Goal: Task Accomplishment & Management: Manage account settings

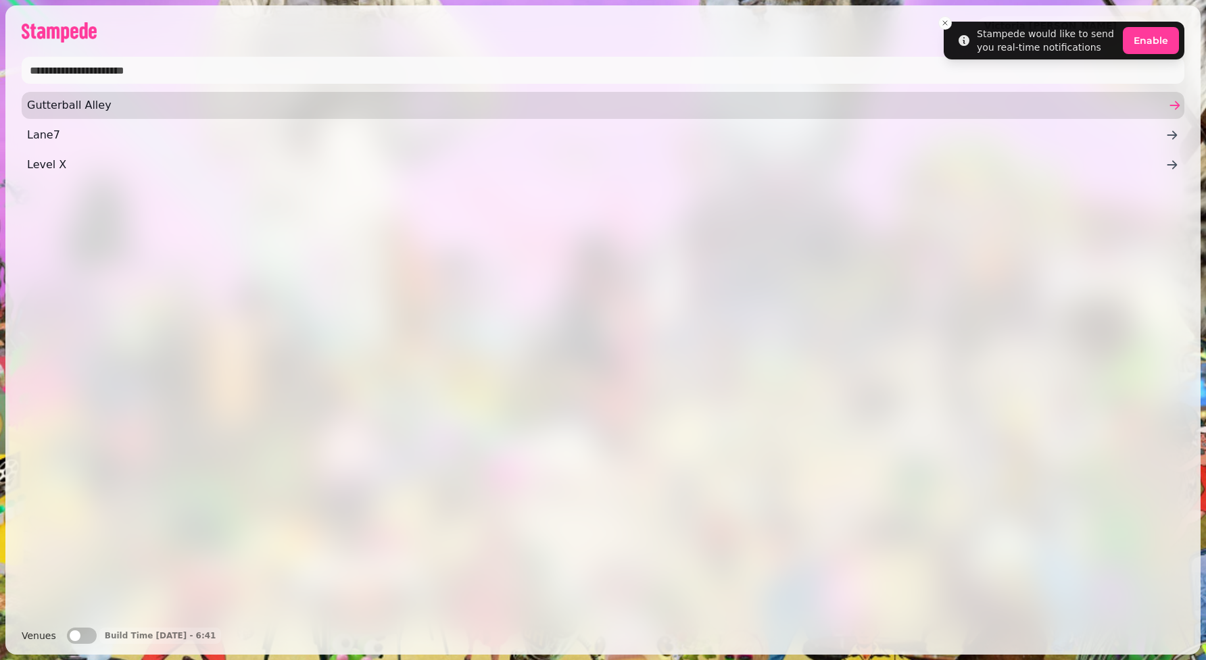
click at [74, 103] on span "Gutterball Alley" at bounding box center [596, 105] width 1138 height 16
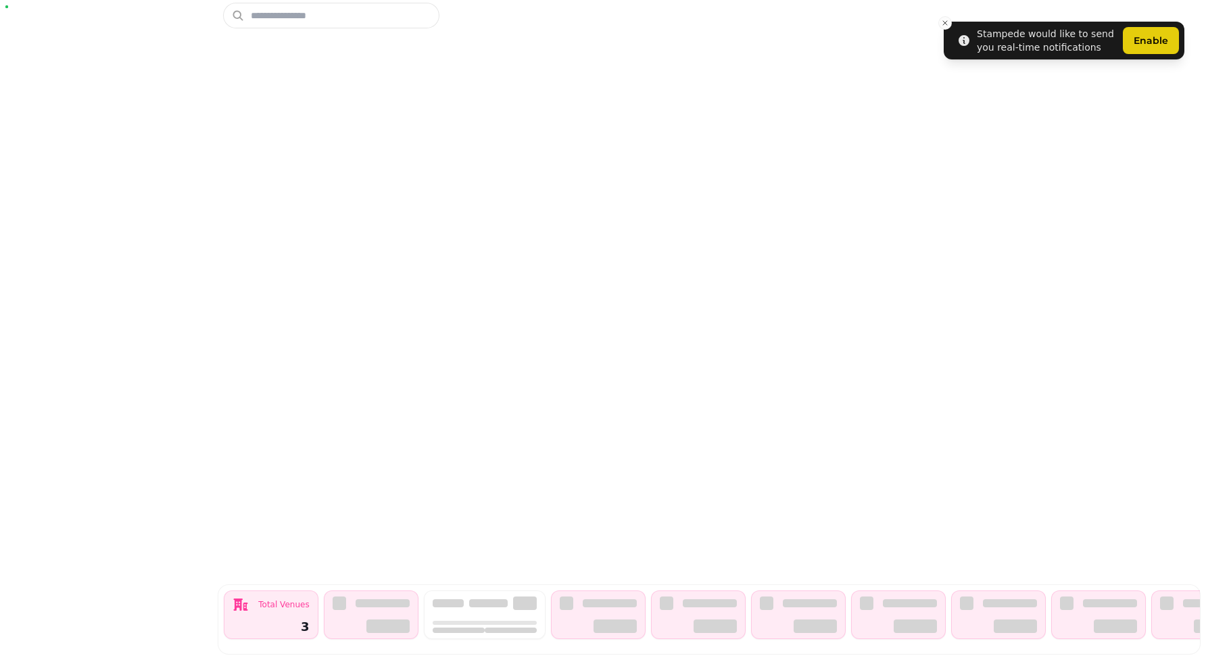
drag, startPoint x: 158, startPoint y: 44, endPoint x: 52, endPoint y: 134, distance: 139.1
click at [944, 20] on icon "Close toast" at bounding box center [945, 23] width 8 height 8
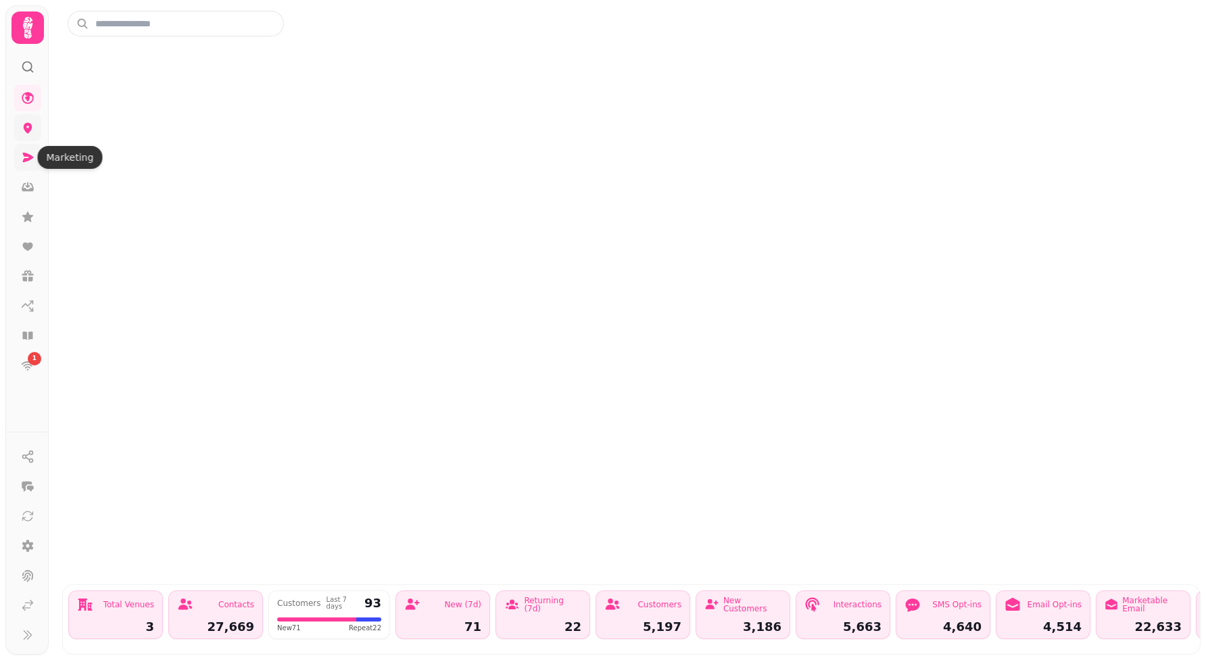
click at [30, 157] on icon at bounding box center [28, 157] width 11 height 9
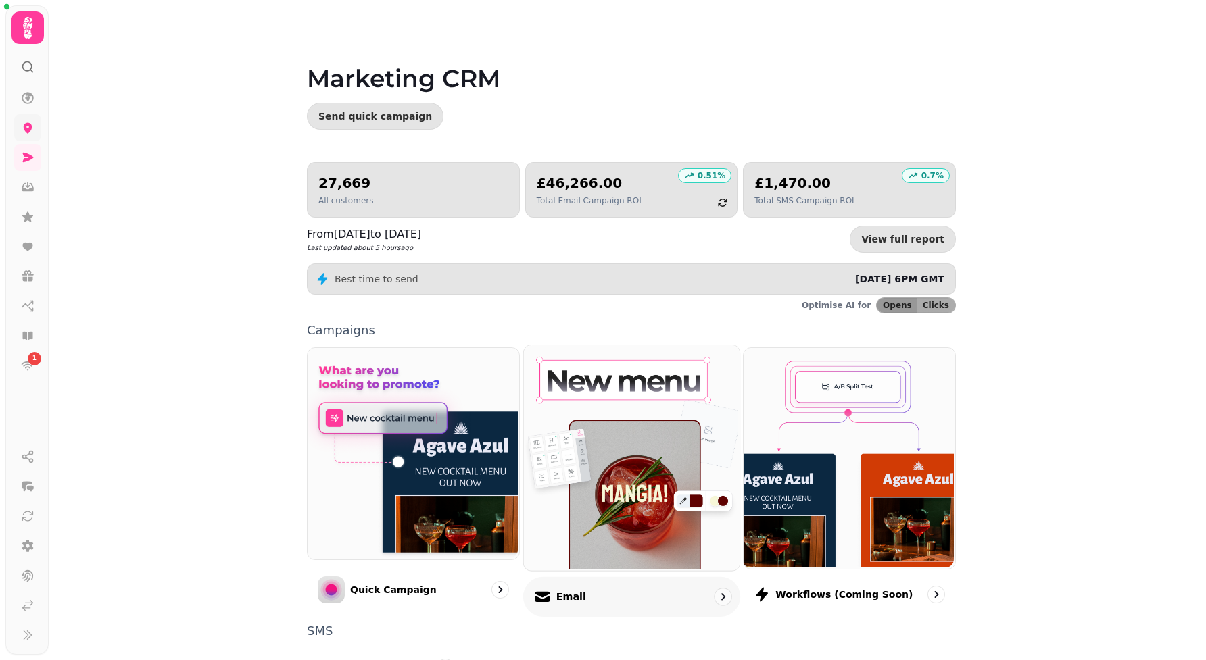
click at [608, 583] on div "Email" at bounding box center [631, 597] width 217 height 40
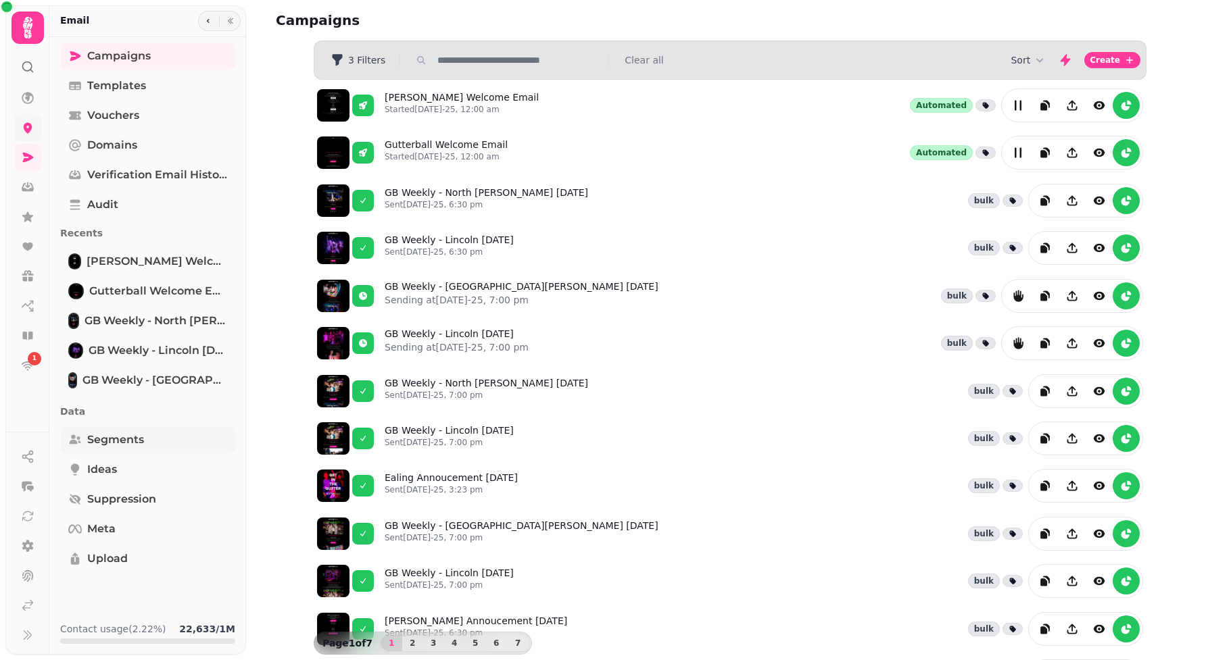
click at [165, 434] on link "Segments" at bounding box center [147, 440] width 175 height 27
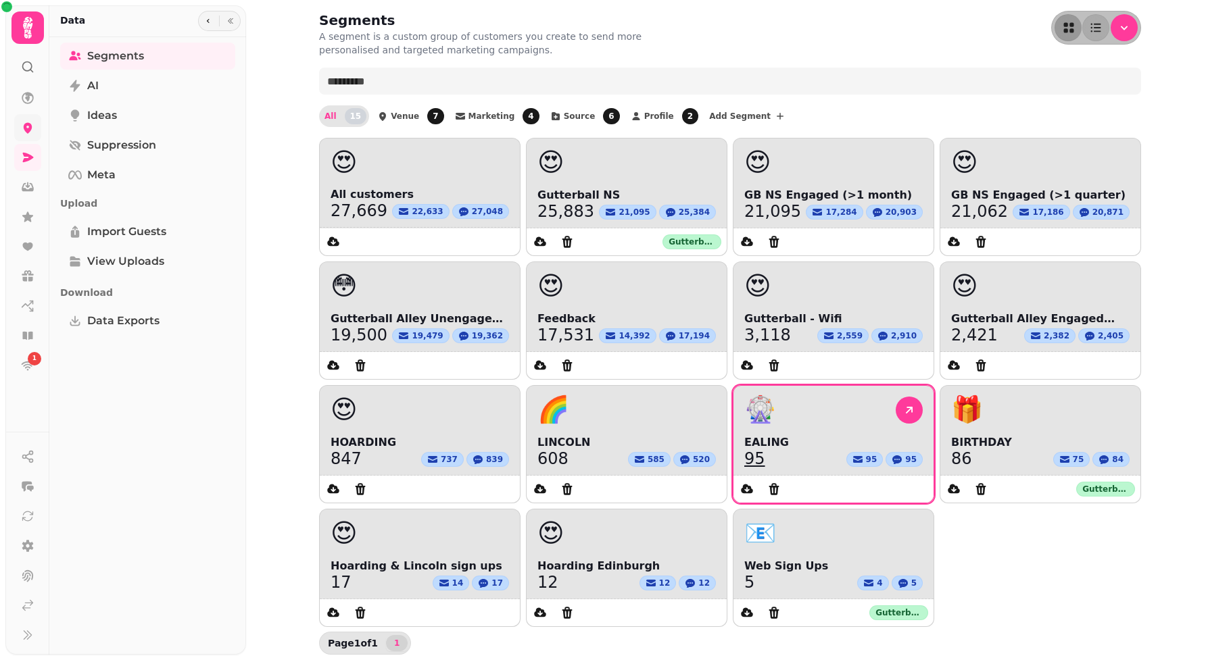
click at [756, 460] on link "95" at bounding box center [754, 459] width 21 height 16
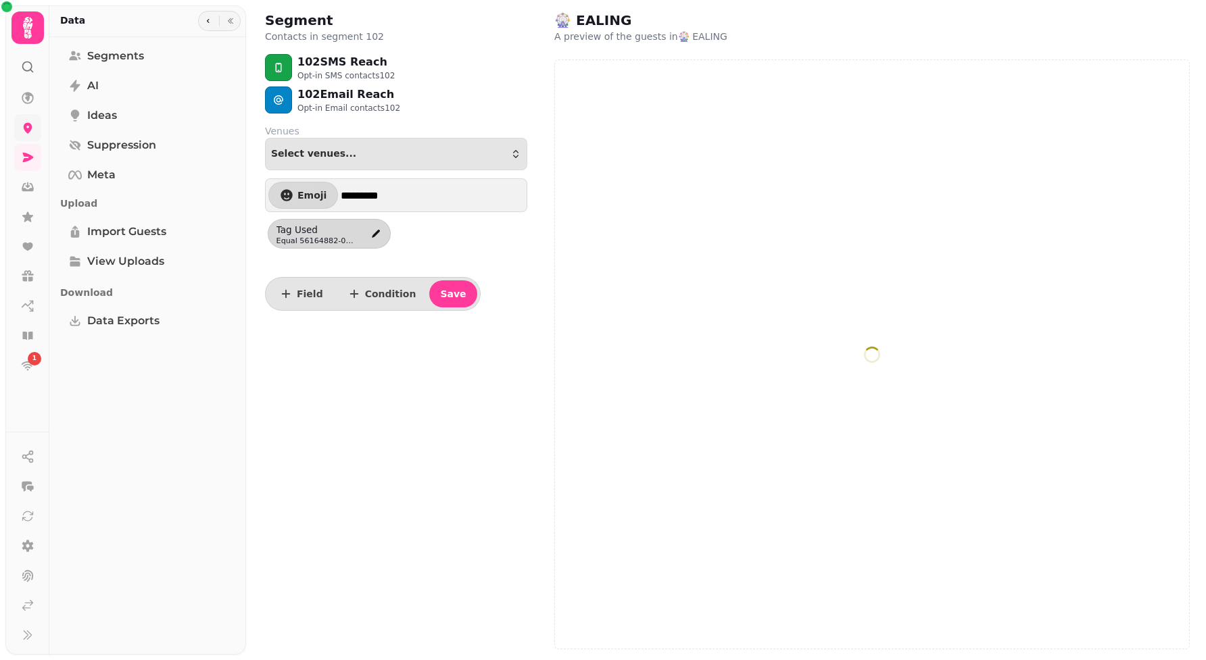
select select "**"
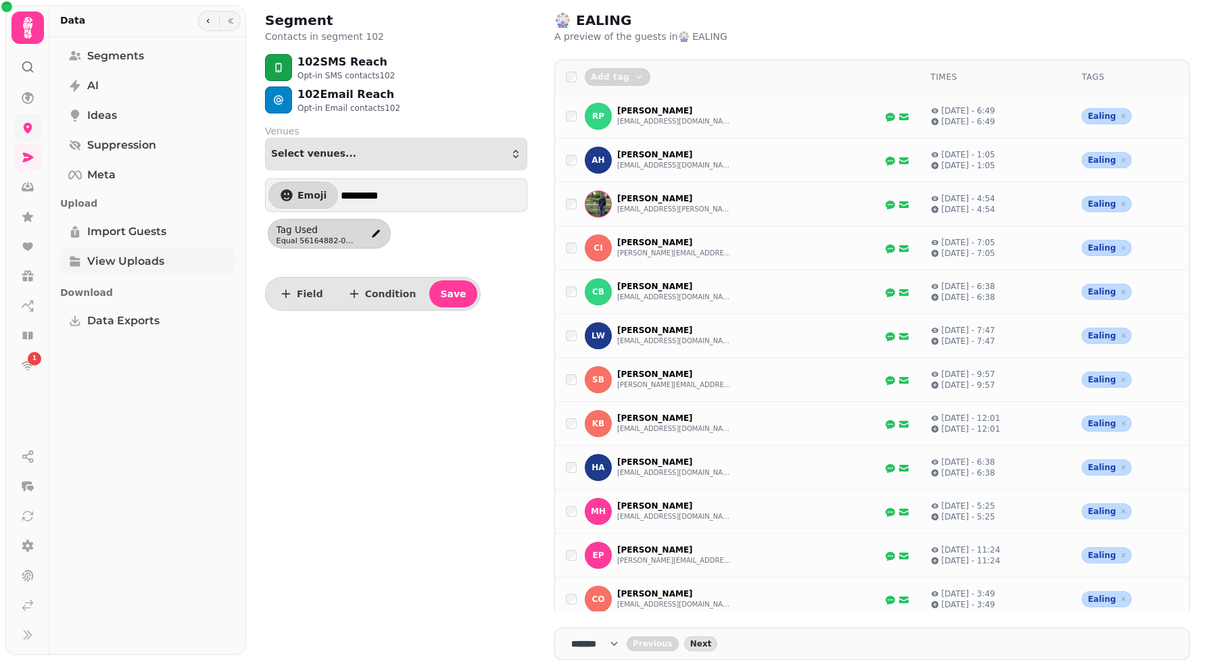
click at [133, 264] on span "View Uploads" at bounding box center [125, 262] width 77 height 16
